Goal: Task Accomplishment & Management: Complete application form

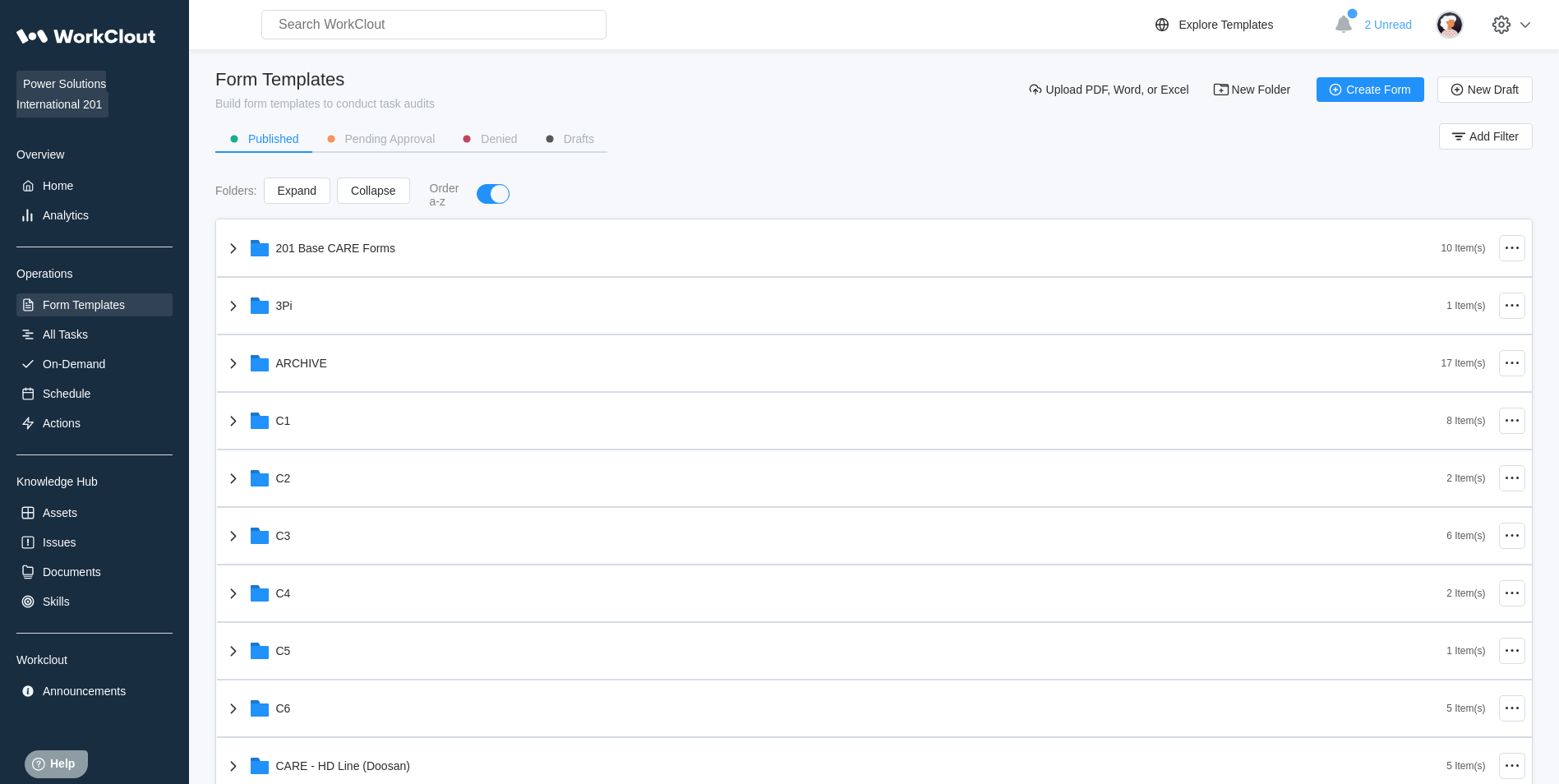
click at [94, 379] on div "Power Solutions International 201 Overview Home Analytics Operations Form Templ…" at bounding box center [94, 361] width 156 height 682
click at [94, 361] on div "On-Demand" at bounding box center [74, 363] width 63 height 13
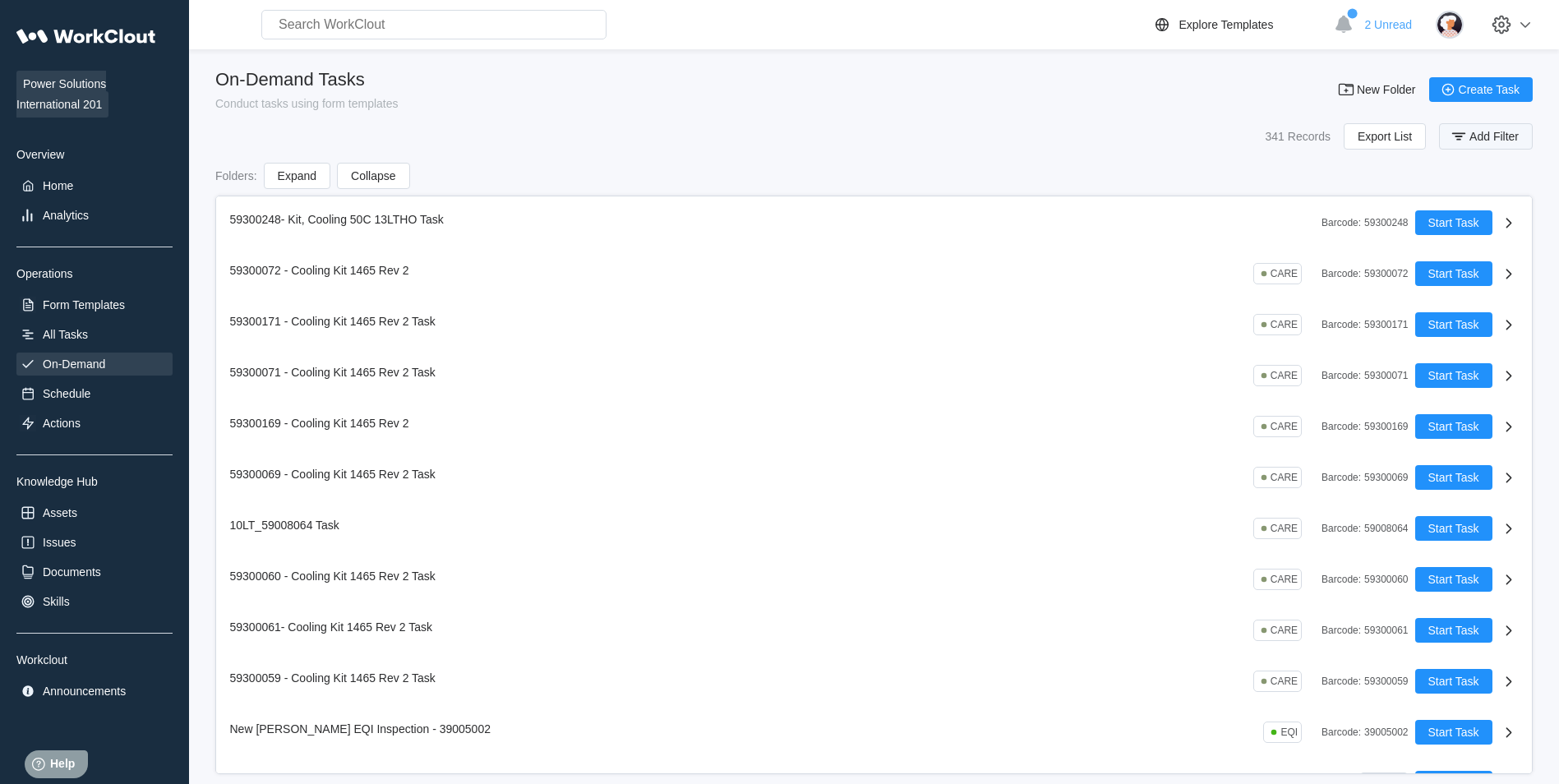
click at [1466, 134] on icon "button" at bounding box center [1459, 137] width 18 height 18
click at [1237, 210] on input "text" at bounding box center [1345, 202] width 352 height 33
type input "59300151"
click at [1477, 249] on span "Apply Filter" at bounding box center [1480, 245] width 58 height 12
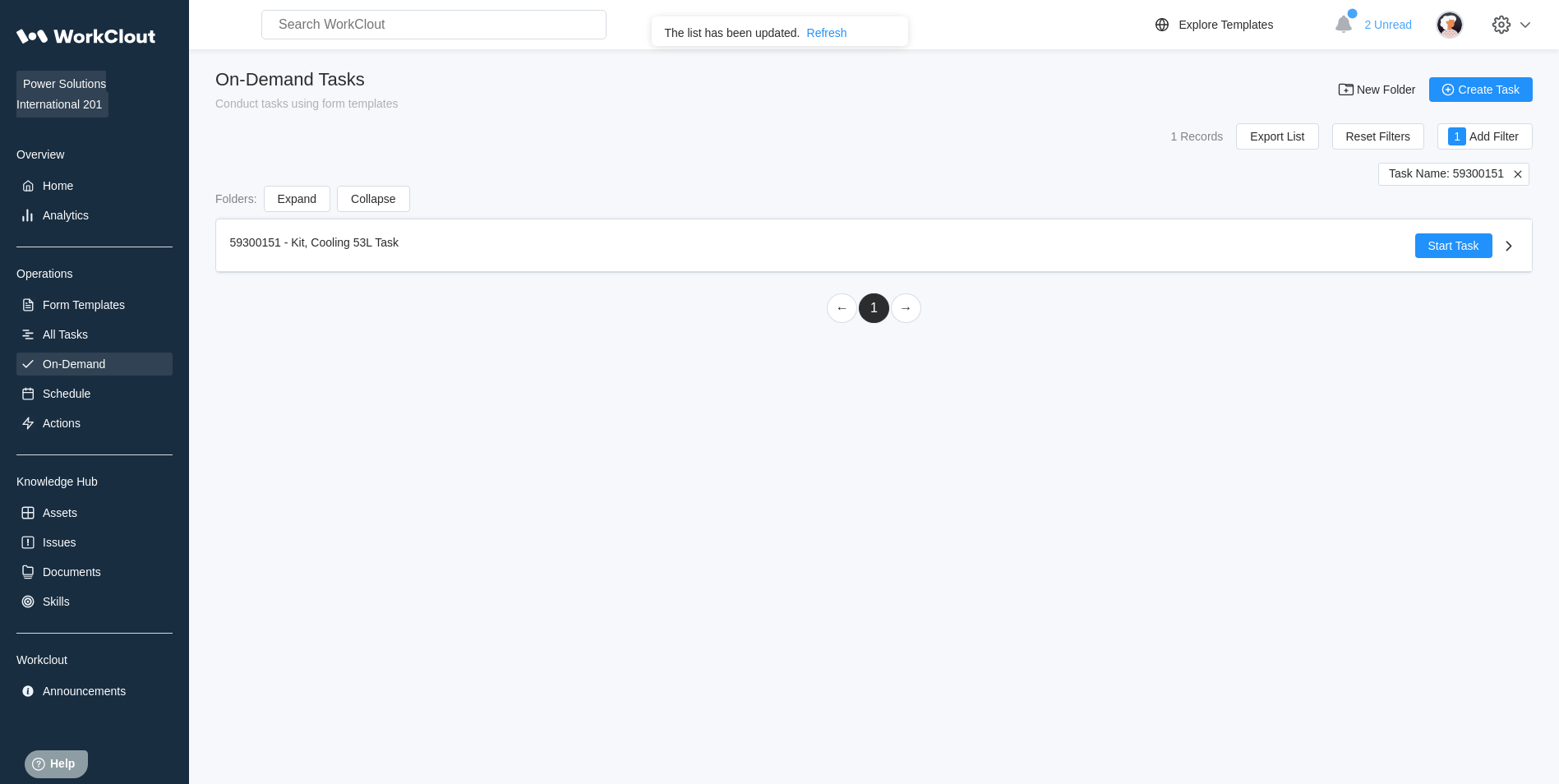
click at [1515, 180] on icon at bounding box center [1518, 174] width 15 height 15
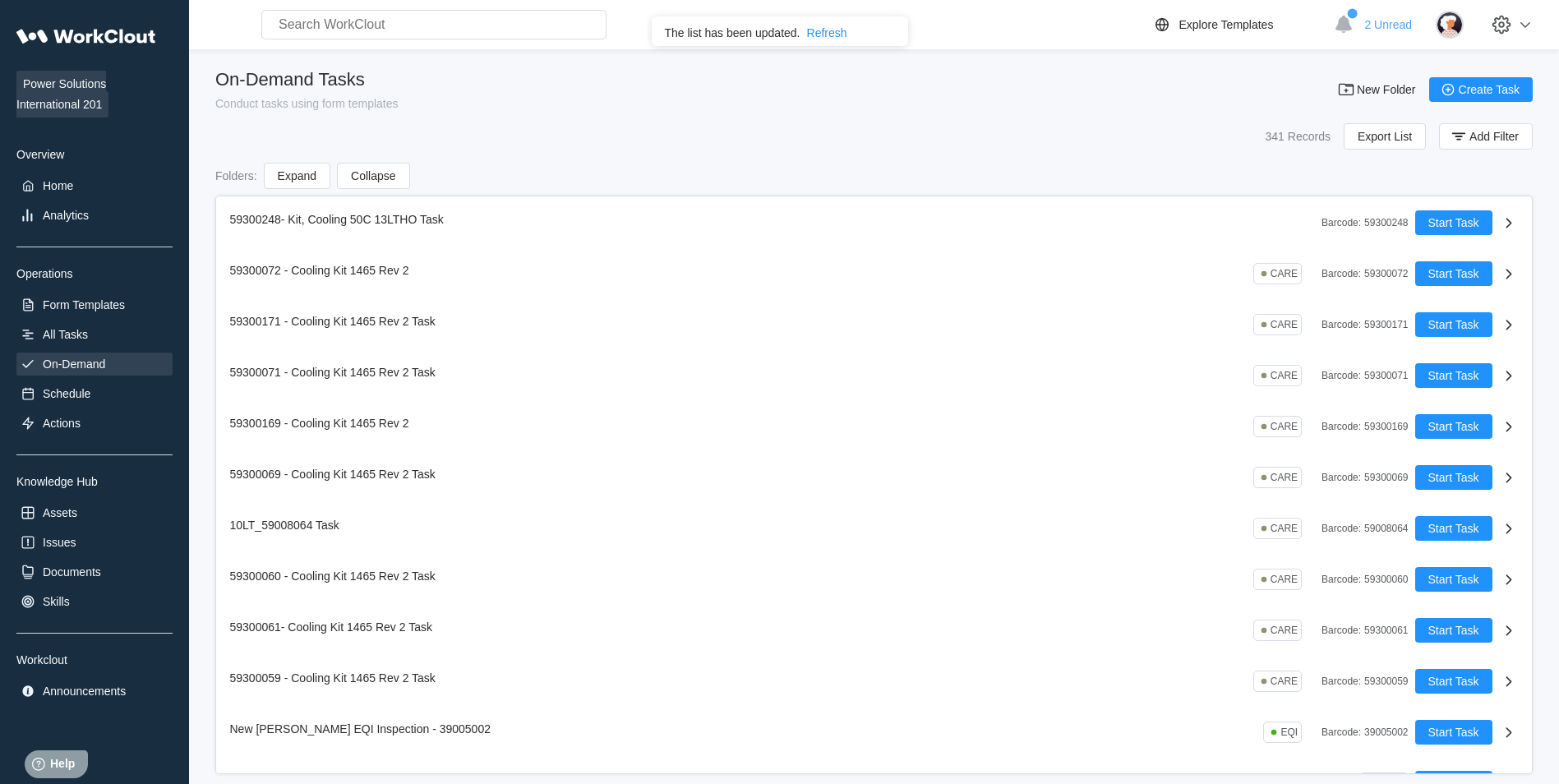
click at [1520, 171] on div "Folders : Expand Collapse" at bounding box center [874, 176] width 1317 height 26
click at [1539, 12] on div at bounding box center [1511, 25] width 56 height 36
click at [1398, 84] on div "Employee Directory" at bounding box center [1428, 76] width 232 height 26
select select "20"
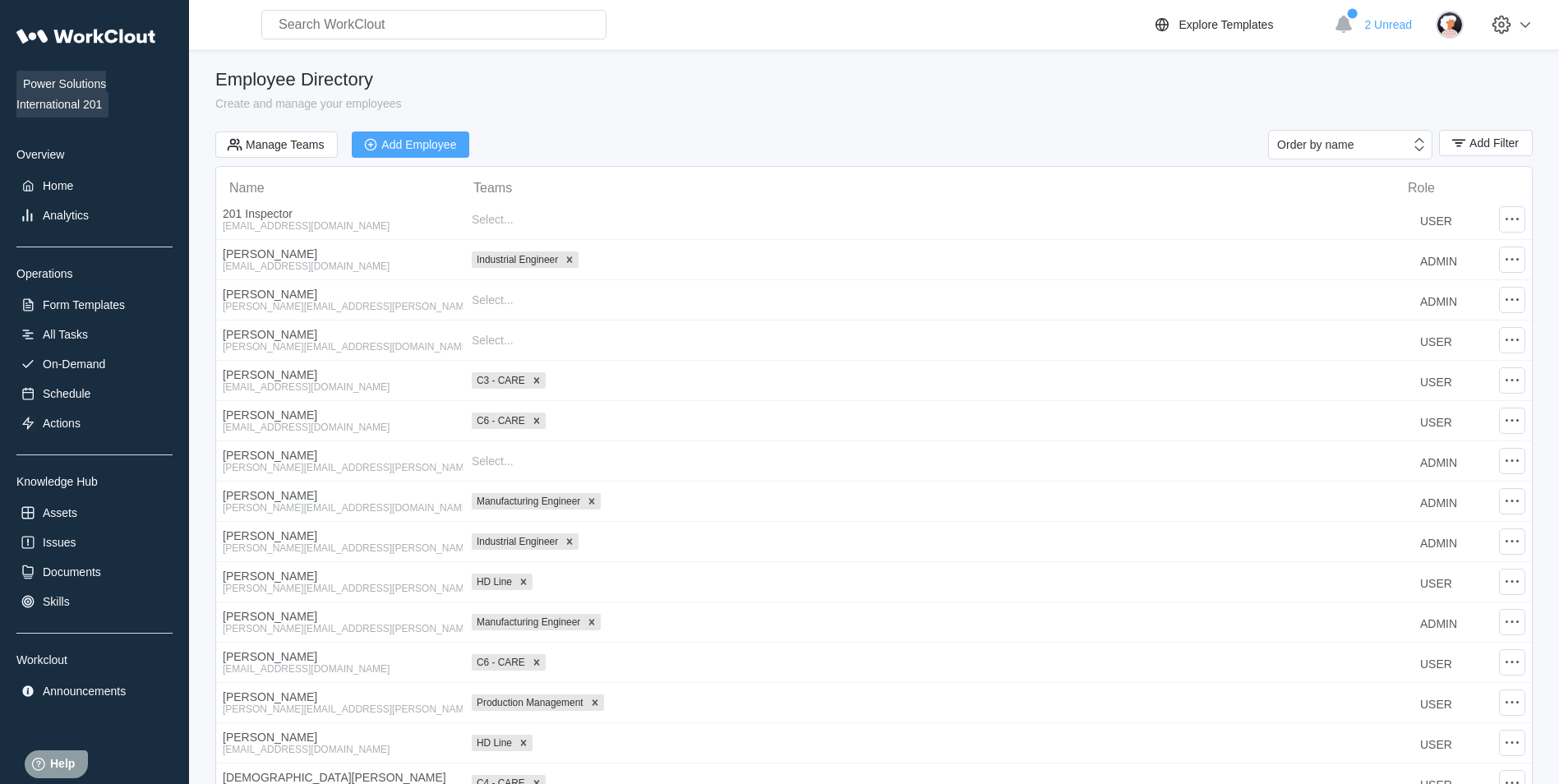
click at [393, 142] on div "Add Employee" at bounding box center [418, 145] width 75 height 12
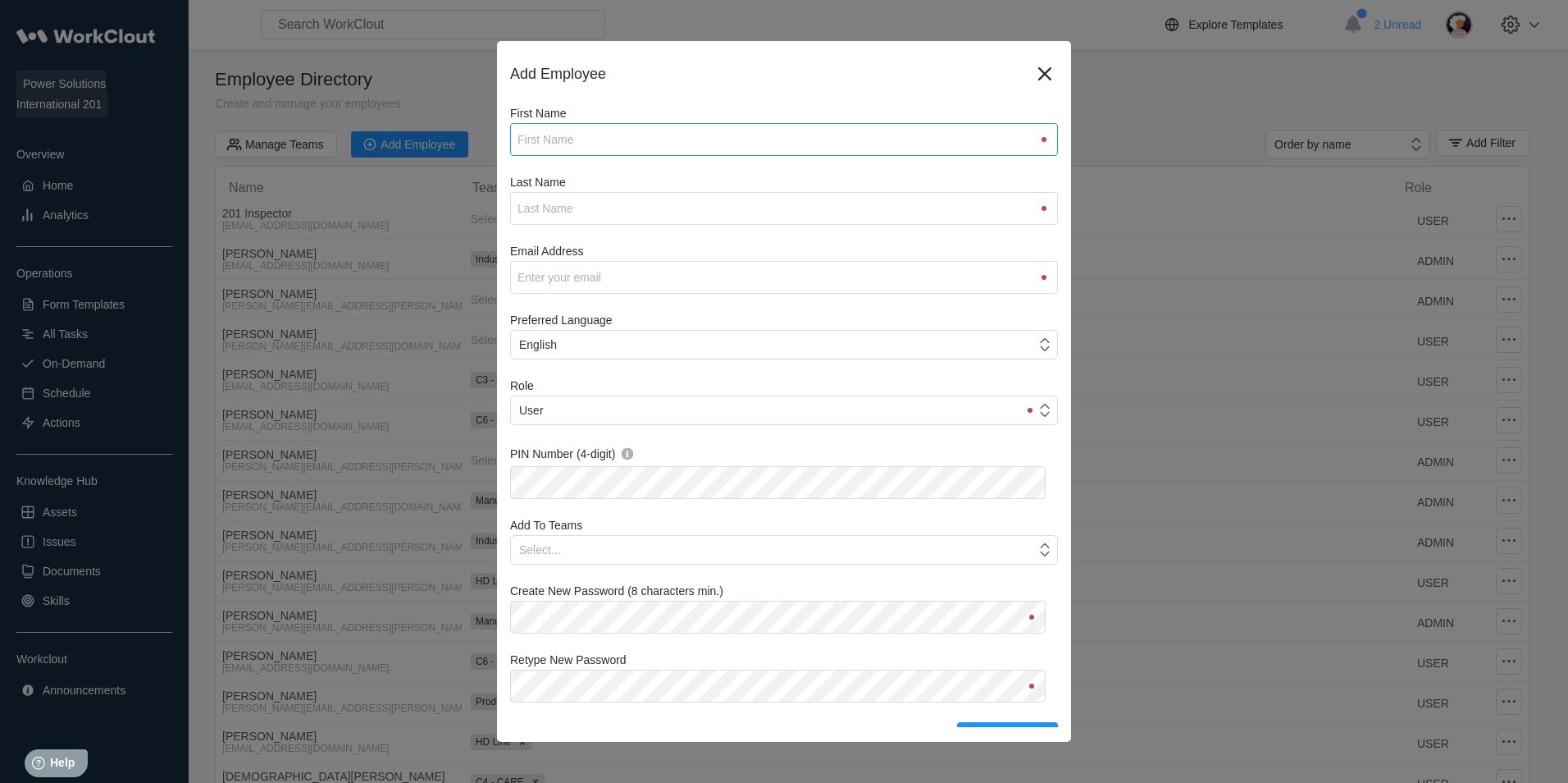
click at [584, 143] on input "First Name" at bounding box center [784, 139] width 548 height 33
type input "[PERSON_NAME]"
type input "M"
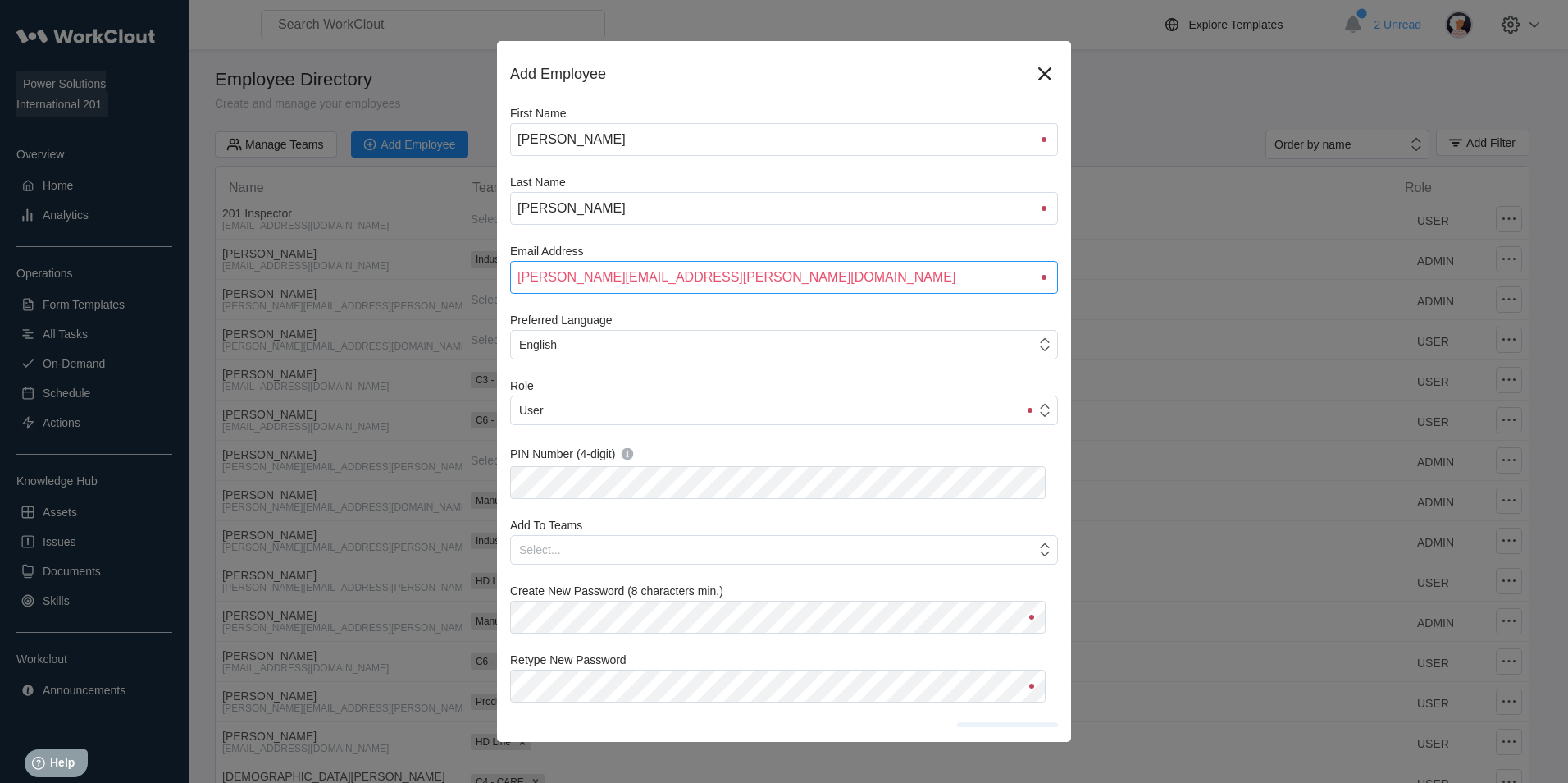
type input "[PERSON_NAME][EMAIL_ADDRESS][PERSON_NAME][DOMAIN_NAME]"
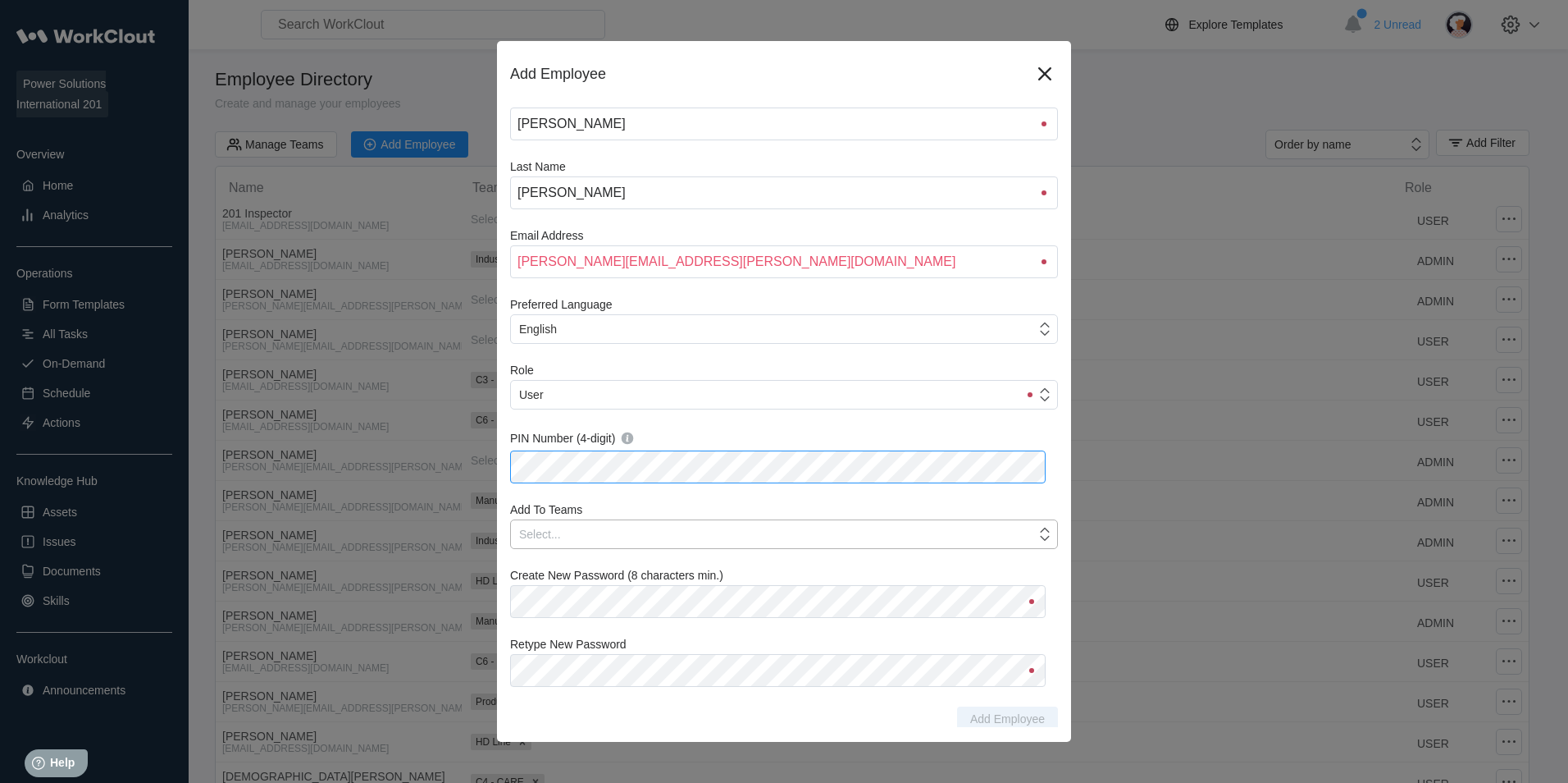
scroll to position [20, 0]
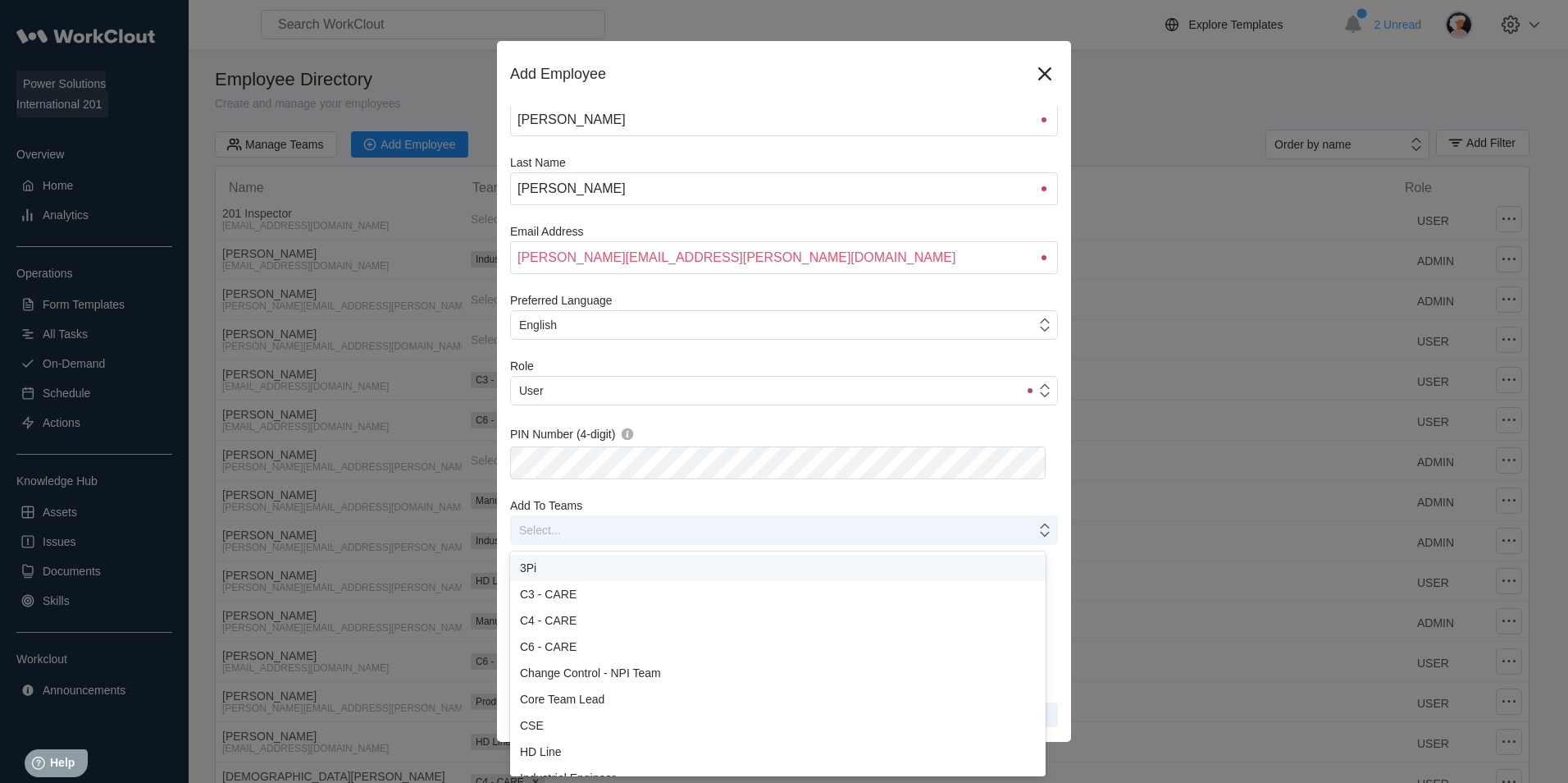
click at [862, 528] on div "Select..." at bounding box center [773, 529] width 525 height 23
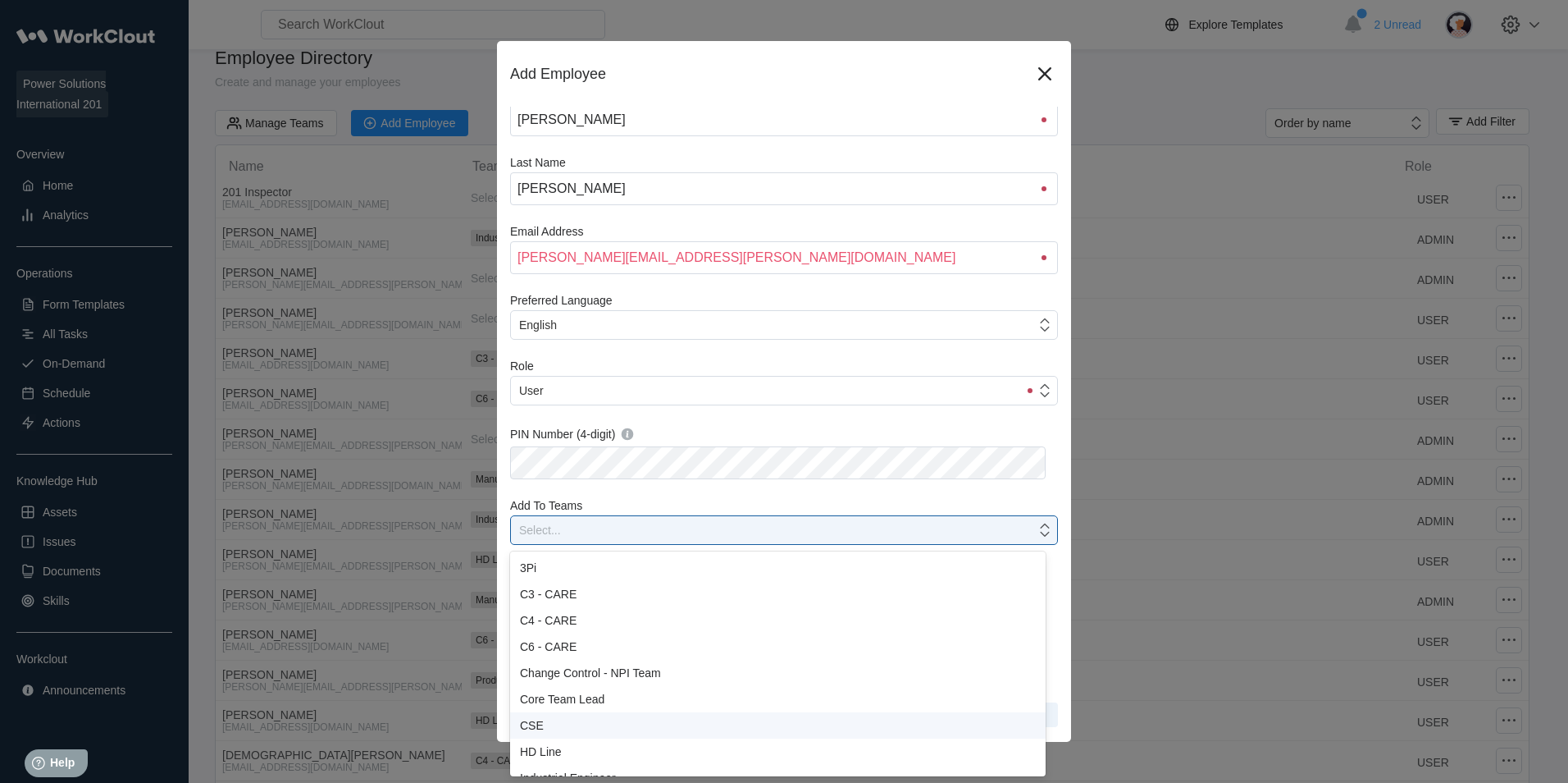
scroll to position [82, 0]
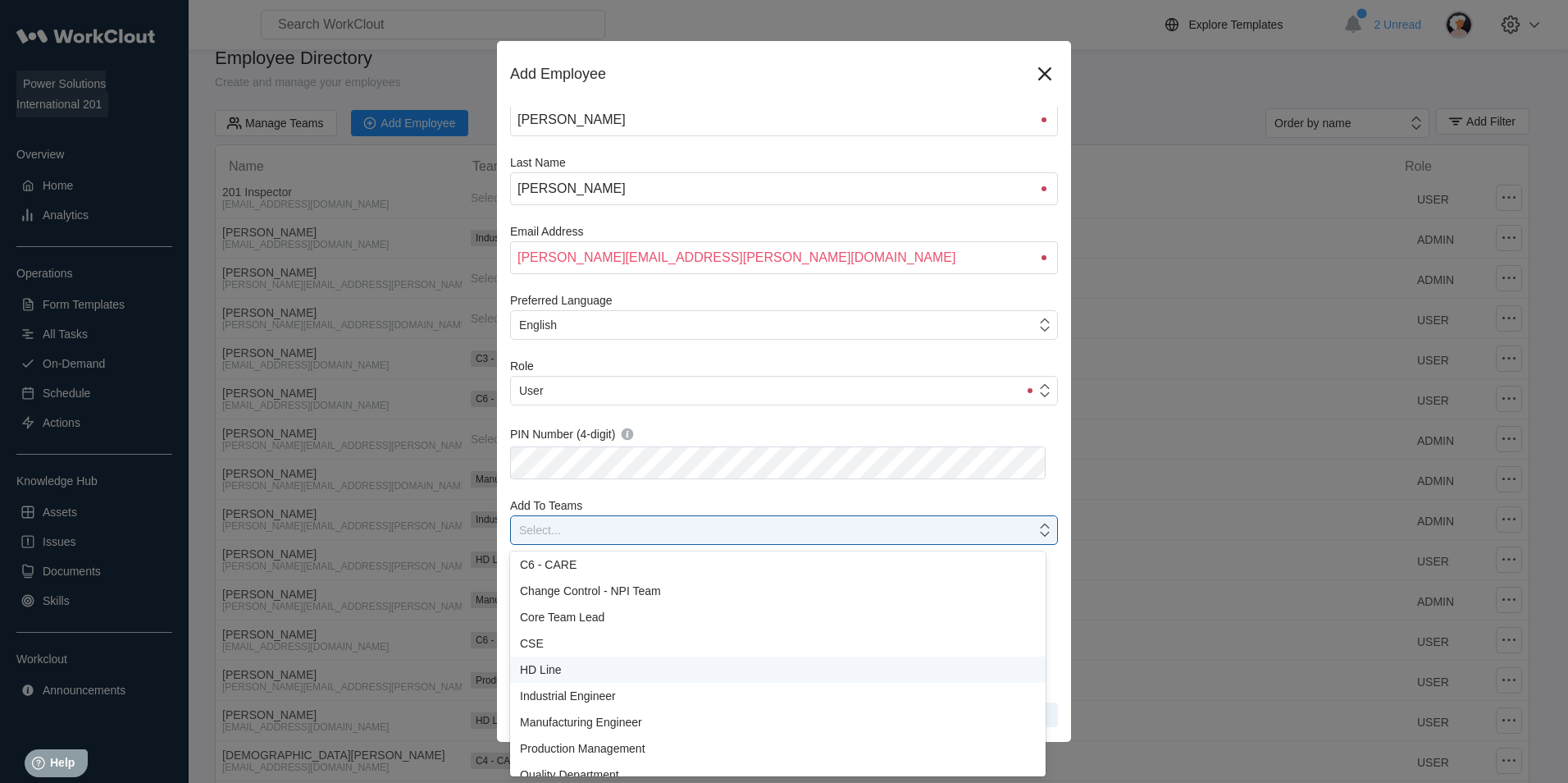
click at [551, 668] on div "HD Line" at bounding box center [778, 668] width 516 height 13
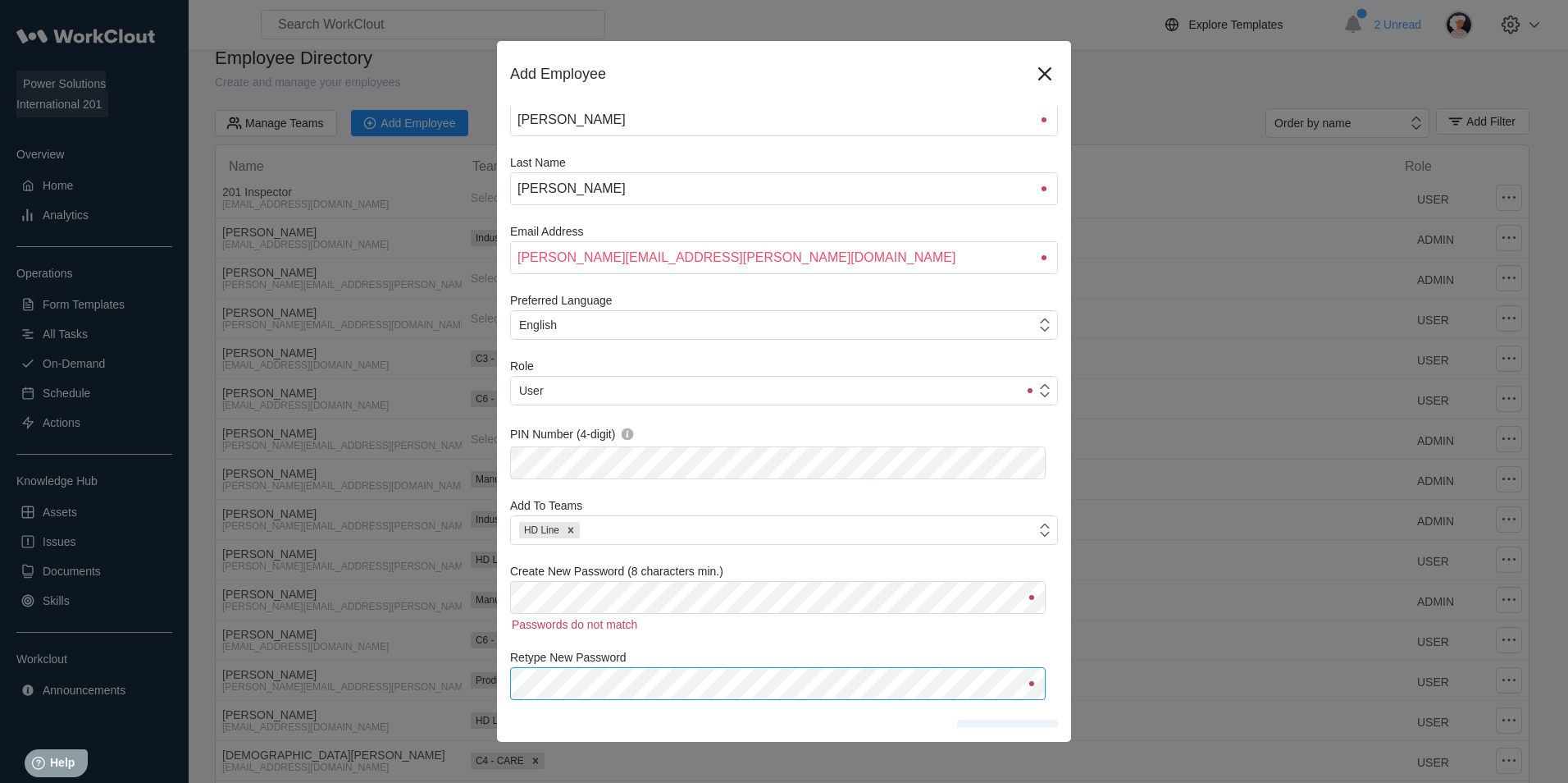
click at [859, 652] on div "Retype New Password" at bounding box center [784, 674] width 548 height 49
click at [425, 598] on div "Add Employee First Name [PERSON_NAME] Last Name [PERSON_NAME] Email Address [PE…" at bounding box center [784, 392] width 1568 height 783
click at [362, 595] on div "Add Employee First Name [PERSON_NAME] Last Name [PERSON_NAME] Email Address [PE…" at bounding box center [784, 392] width 1568 height 783
click at [452, 651] on div "Add Employee First Name [PERSON_NAME] Last Name [PERSON_NAME] Email Address [PE…" at bounding box center [784, 392] width 1568 height 783
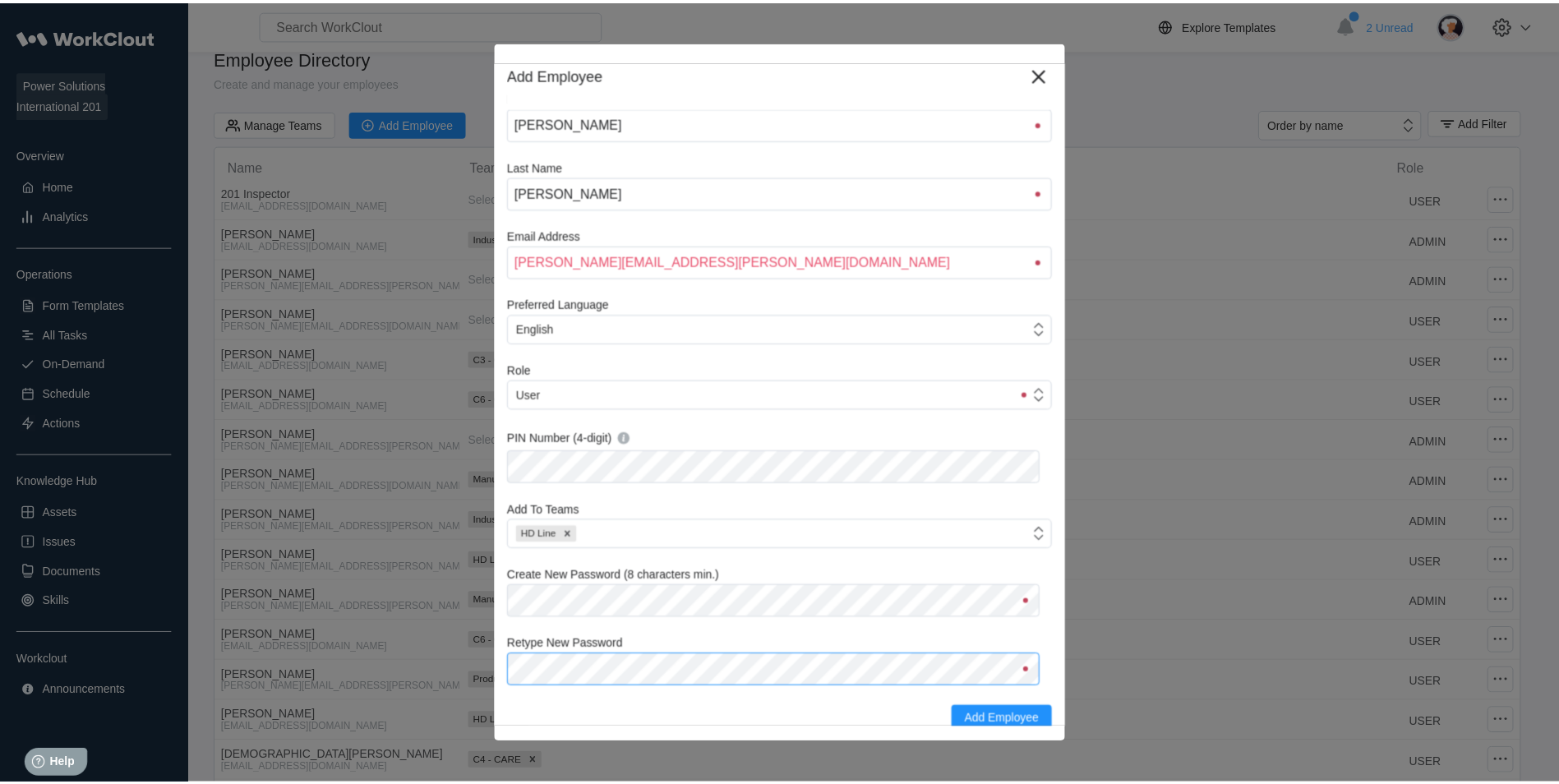
scroll to position [20, 0]
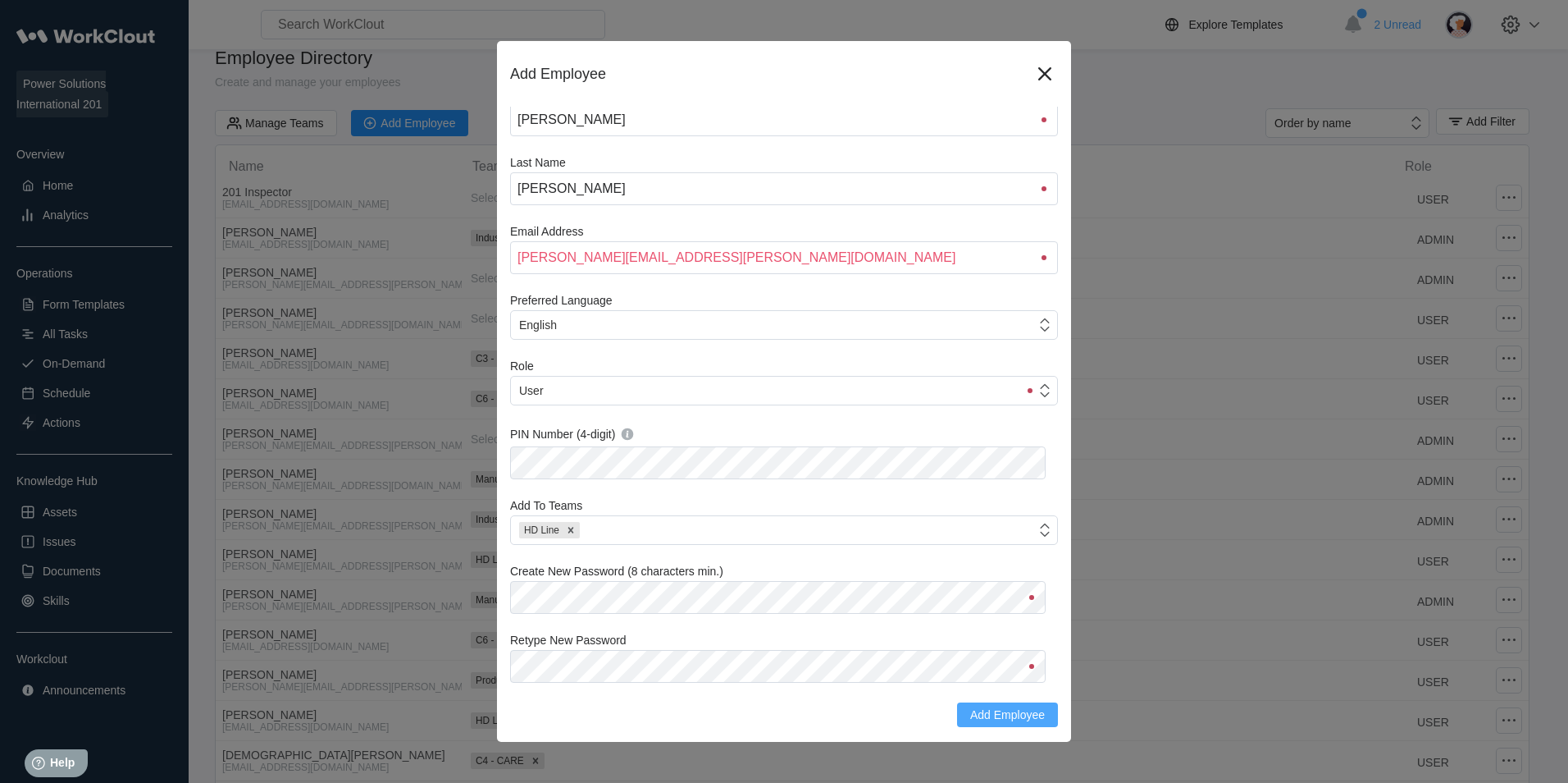
click at [990, 705] on button "Add Employee" at bounding box center [1007, 714] width 101 height 25
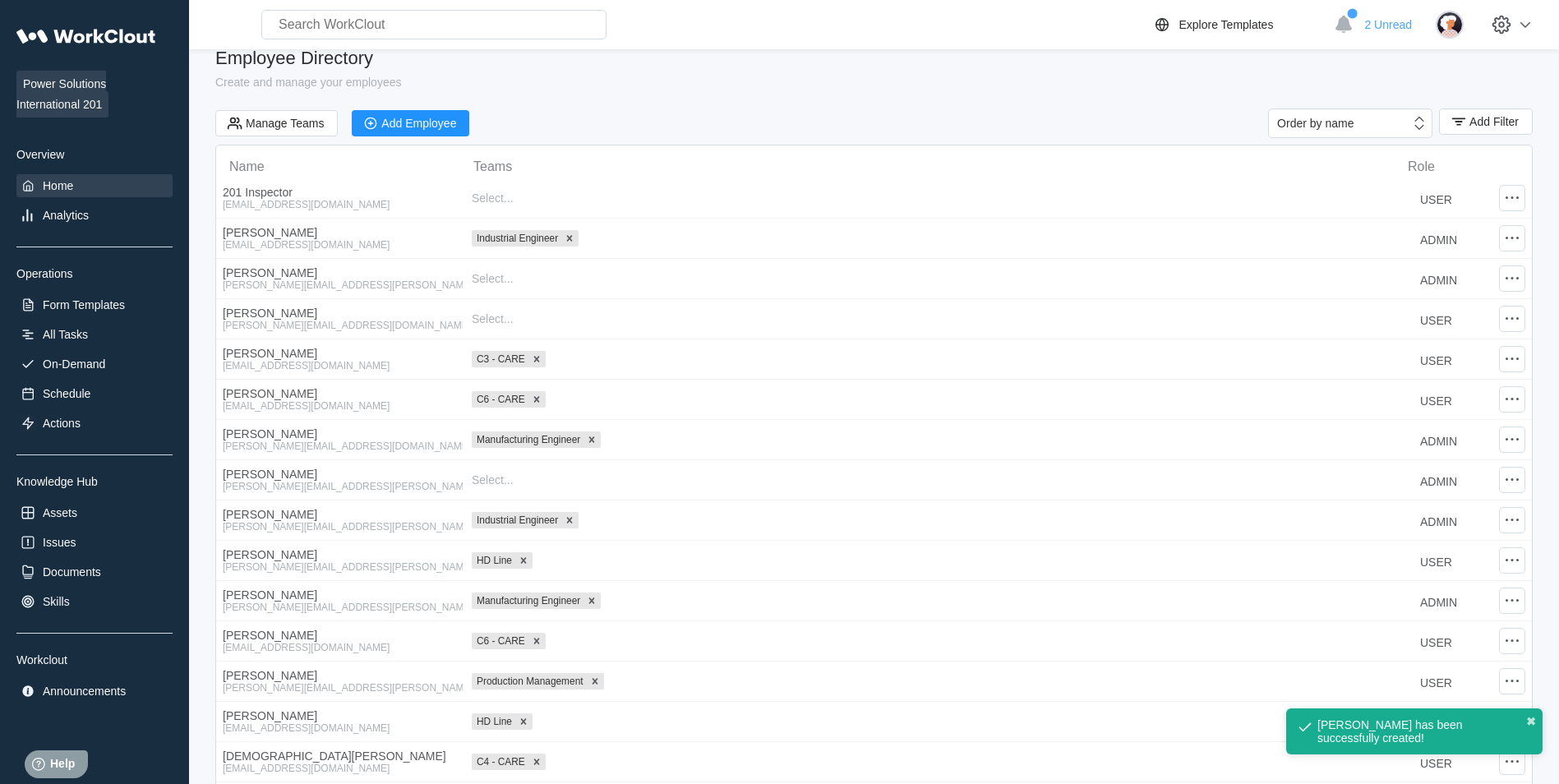
click at [63, 184] on div "Home" at bounding box center [58, 186] width 30 height 13
